Goal: Feedback & Contribution: Leave review/rating

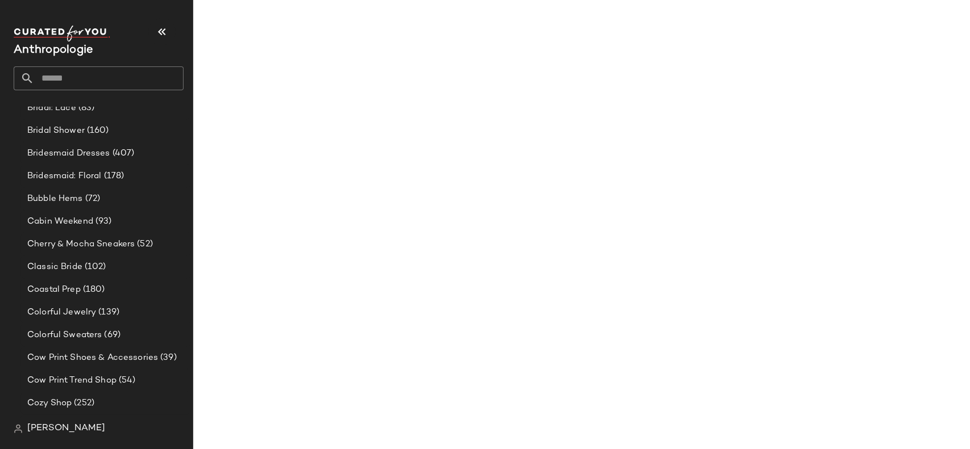
scroll to position [645, 0]
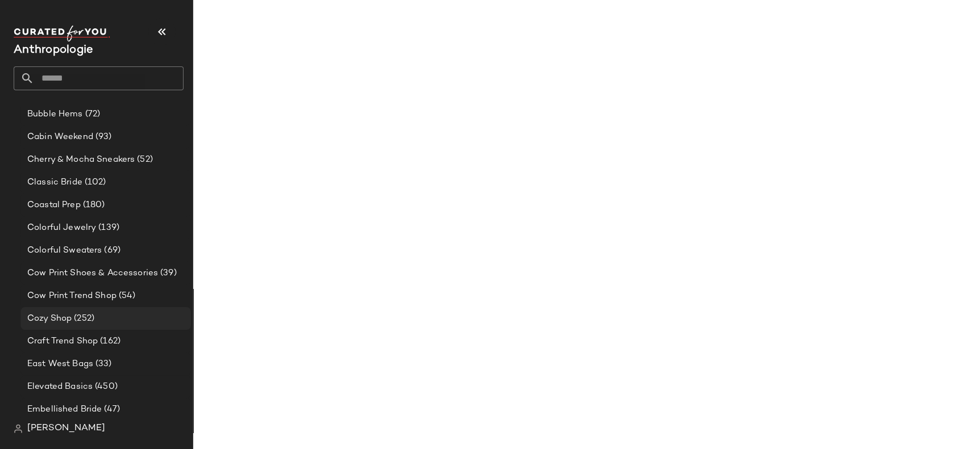
click at [61, 323] on span "Cozy Shop" at bounding box center [49, 318] width 44 height 13
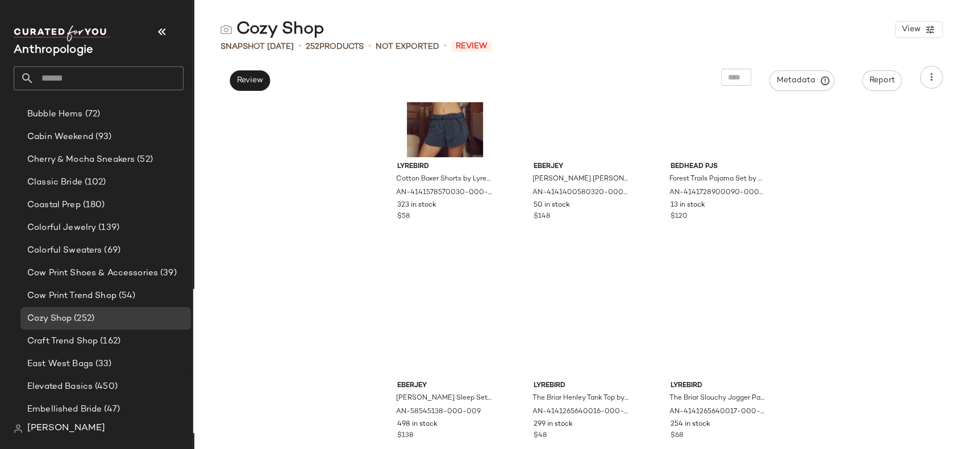
scroll to position [18074, 0]
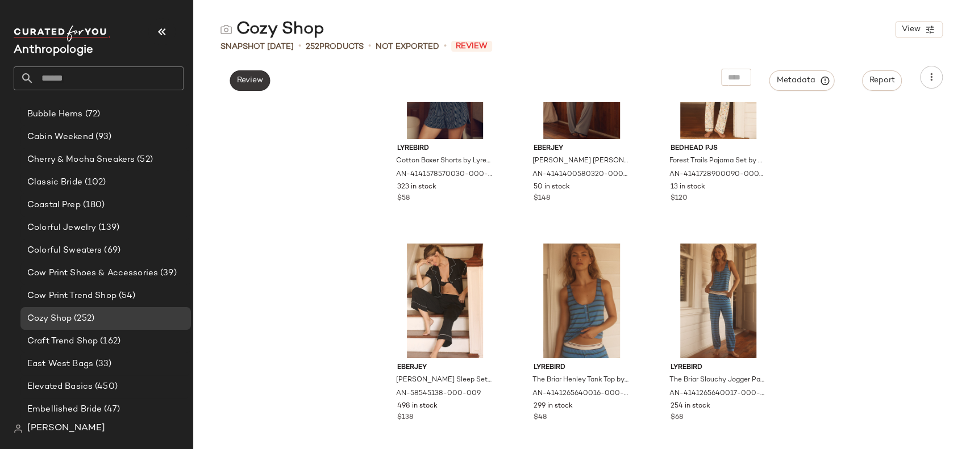
click at [245, 75] on button "Review" at bounding box center [250, 80] width 40 height 20
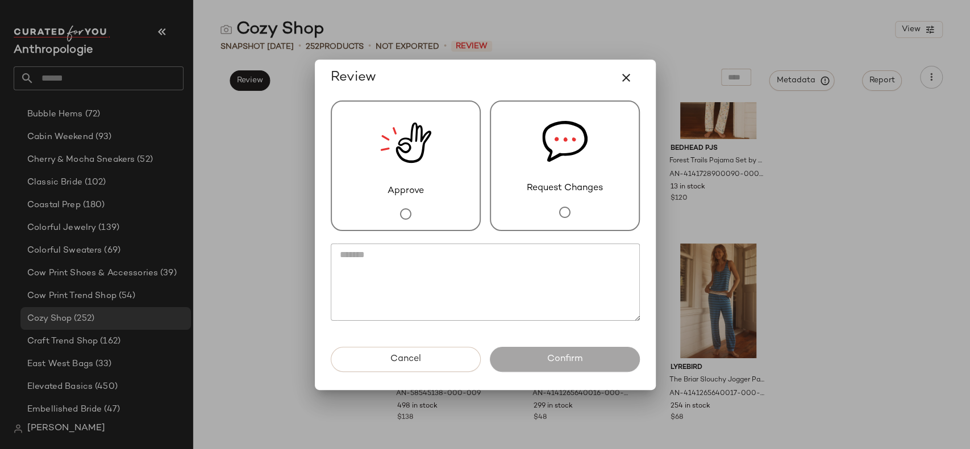
click at [557, 195] on div at bounding box center [564, 212] width 23 height 35
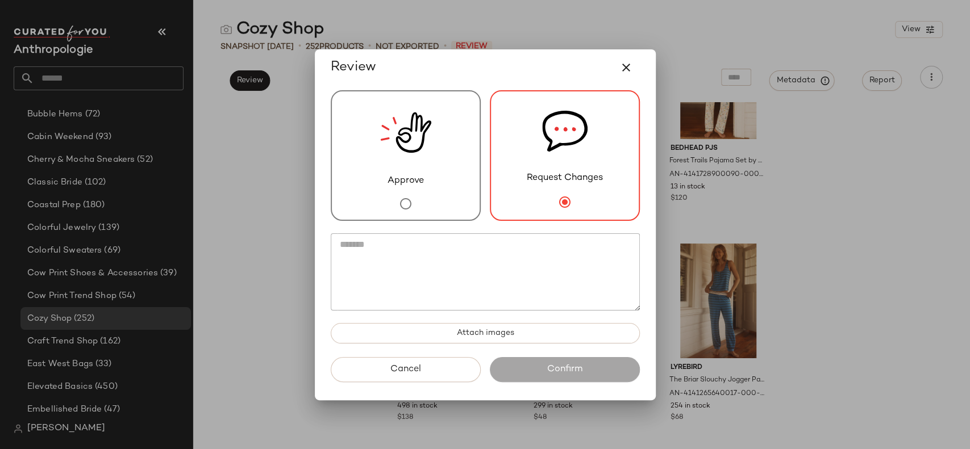
click at [537, 269] on textarea at bounding box center [485, 271] width 309 height 77
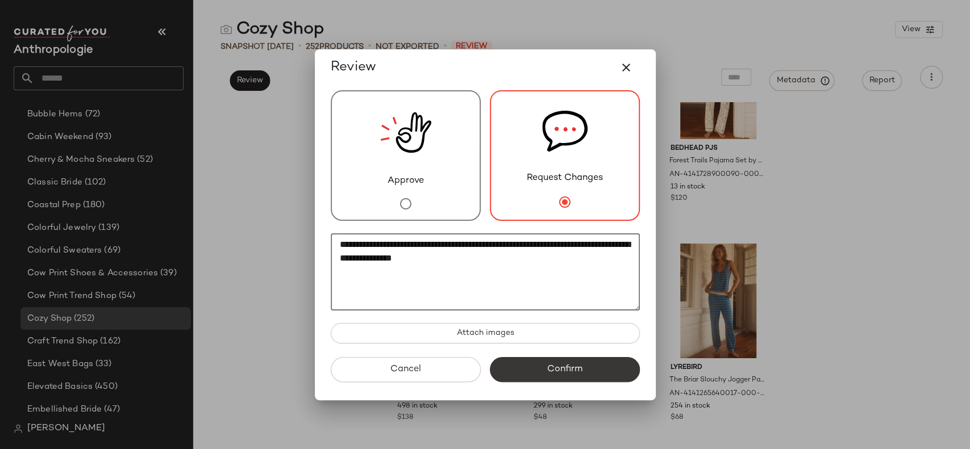
type textarea "**********"
click at [527, 378] on button "Confirm" at bounding box center [565, 369] width 150 height 25
